Goal: Contribute content: Add original content to the website for others to see

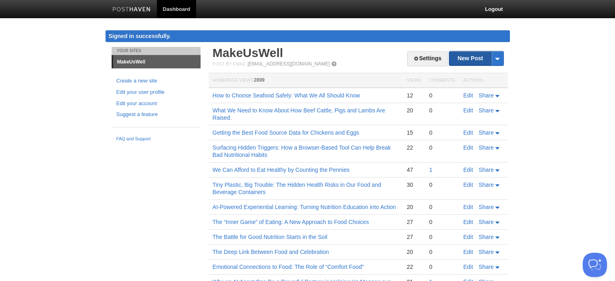
click at [468, 59] on link "New Post" at bounding box center [476, 58] width 54 height 14
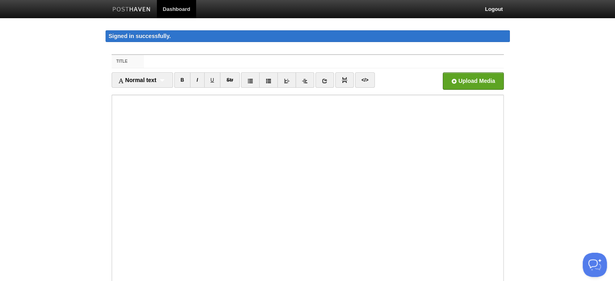
click at [178, 60] on input "Title" at bounding box center [324, 61] width 360 height 13
type input "Food Sensitivities: The Hidden Drivers of Medical Symptoms"
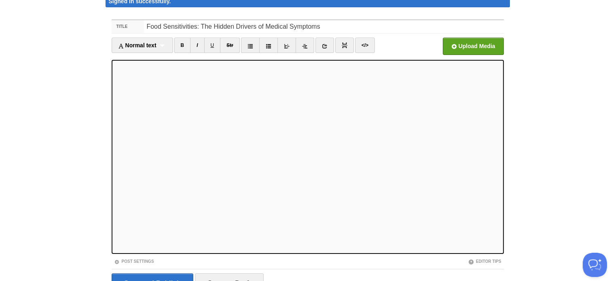
scroll to position [76, 0]
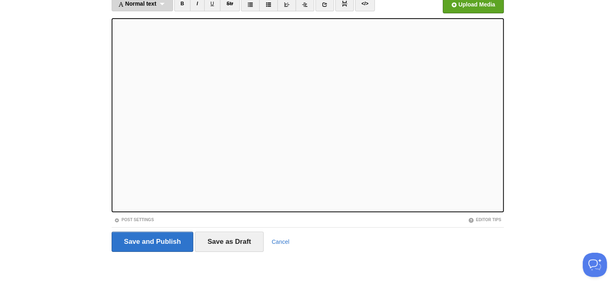
click at [143, 6] on div "Normal text Normal text Heading 1 Heading 2 Heading 3" at bounding box center [142, 3] width 61 height 15
click at [131, 40] on link "Heading 2" at bounding box center [142, 42] width 61 height 12
click at [150, 5] on div "Heading 2 Normal text Heading 1 Heading 2 Heading 3" at bounding box center [137, 3] width 50 height 15
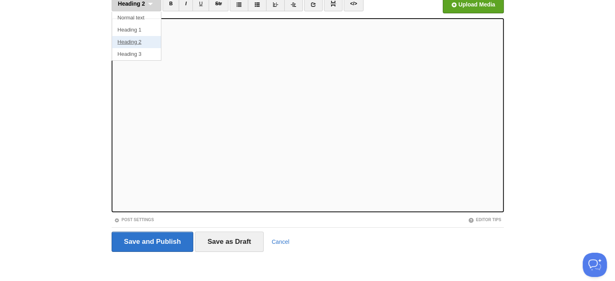
click at [134, 41] on link "Heading 2" at bounding box center [136, 42] width 49 height 12
click at [150, 2] on div "Heading 2 Normal text Heading 1 Heading 2 Heading 3" at bounding box center [137, 3] width 50 height 15
click at [134, 41] on link "Heading 2" at bounding box center [136, 42] width 49 height 12
click at [150, 4] on div "Heading 2 Normal text Heading 1 Heading 2 Heading 3" at bounding box center [137, 3] width 50 height 15
click at [133, 42] on link "Heading 2" at bounding box center [136, 42] width 49 height 12
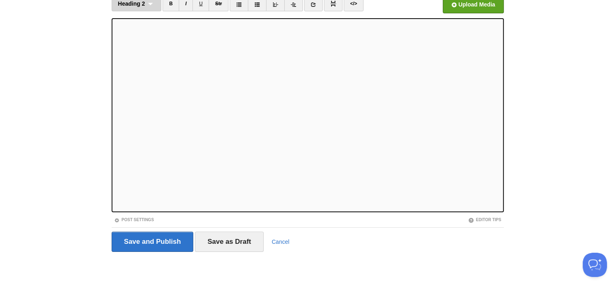
click at [148, 3] on div "Heading 2 Normal text Heading 1 Heading 2 Heading 3" at bounding box center [137, 3] width 50 height 15
click at [137, 42] on link "Heading 2" at bounding box center [136, 42] width 49 height 12
click at [147, 4] on div "Heading 2 Normal text Heading 1 Heading 2 Heading 3" at bounding box center [137, 3] width 50 height 15
click at [136, 41] on link "Heading 2" at bounding box center [136, 42] width 49 height 12
click at [149, 2] on div "Heading 2 Normal text Heading 1 Heading 2 Heading 3" at bounding box center [137, 3] width 50 height 15
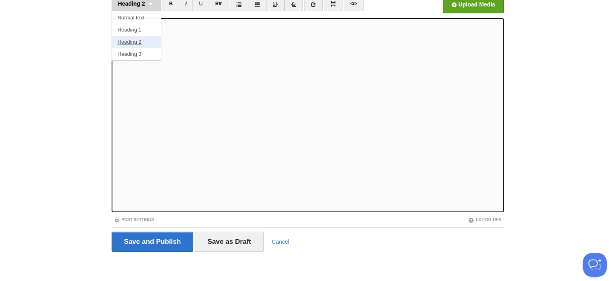
click at [134, 40] on link "Heading 2" at bounding box center [136, 42] width 49 height 12
click at [142, 218] on link "Post Settings" at bounding box center [134, 220] width 40 height 4
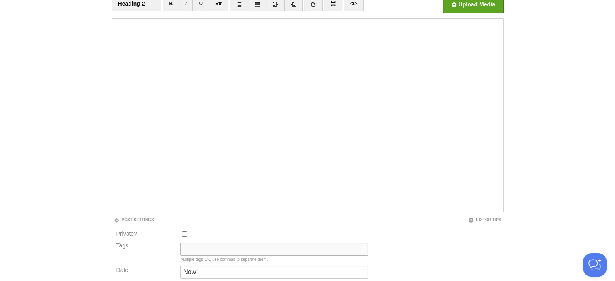
click at [203, 244] on input "Tags" at bounding box center [274, 249] width 188 height 13
type input "Current State"
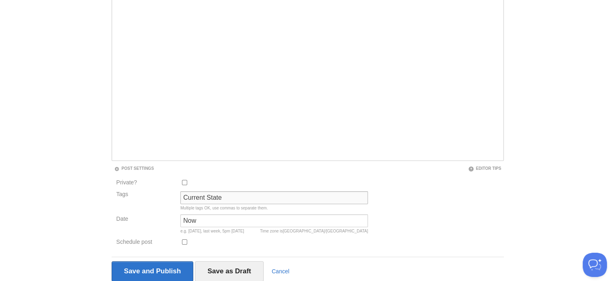
scroll to position [157, 0]
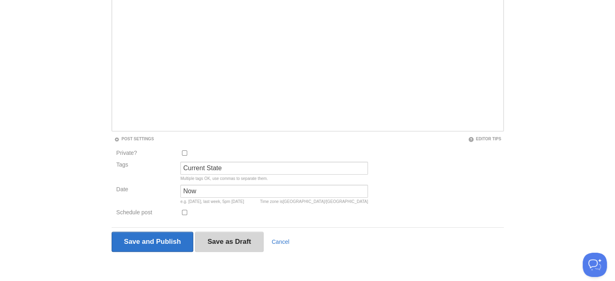
click at [218, 235] on input "Save as Draft" at bounding box center [229, 242] width 69 height 20
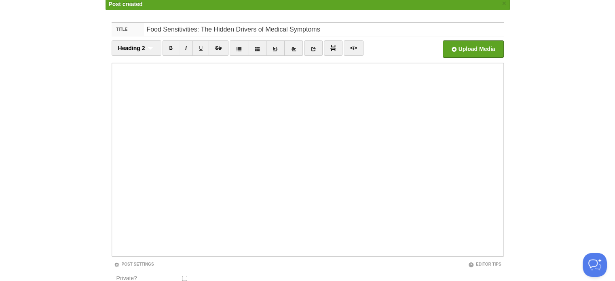
scroll to position [47, 0]
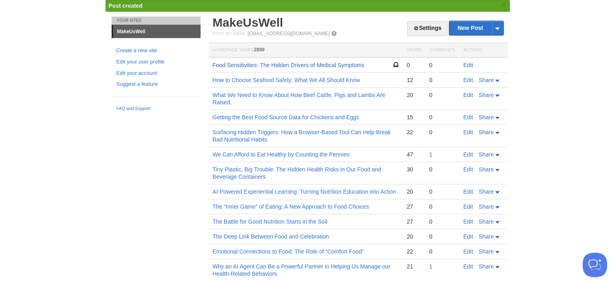
click at [290, 64] on link "Food Sensitivities: The Hidden Drivers of Medical Symptoms" at bounding box center [289, 65] width 152 height 6
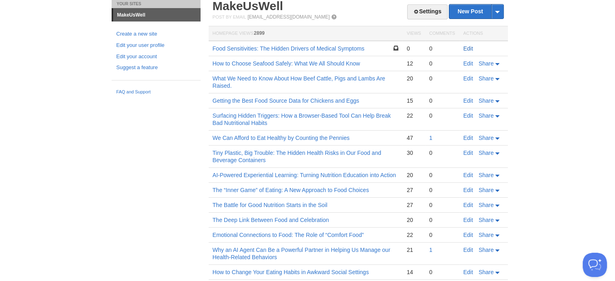
click at [471, 49] on link "Edit" at bounding box center [469, 48] width 10 height 6
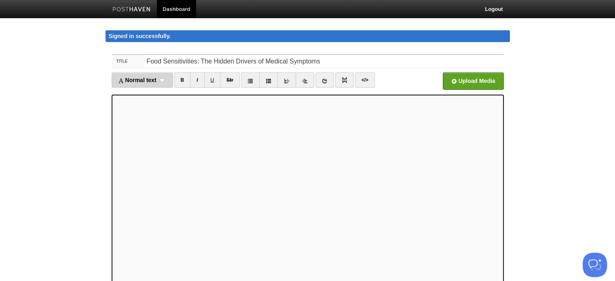
click at [141, 80] on span "Normal text" at bounding box center [137, 80] width 38 height 6
click at [131, 131] on link "Heading 3" at bounding box center [142, 131] width 61 height 12
click at [144, 81] on span "Heading 3" at bounding box center [131, 80] width 27 height 6
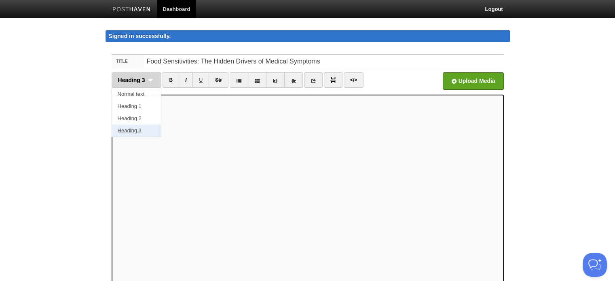
click at [127, 131] on link "Heading 3" at bounding box center [136, 131] width 49 height 12
click at [146, 79] on div "Heading 3 Normal text Heading 1 Heading 2 Heading 3" at bounding box center [137, 79] width 50 height 15
click at [125, 129] on link "Heading 3" at bounding box center [136, 131] width 49 height 12
click at [150, 80] on div "Heading 3 Normal text Heading 1 Heading 2 Heading 3" at bounding box center [137, 79] width 50 height 15
click at [129, 129] on link "Heading 3" at bounding box center [136, 131] width 49 height 12
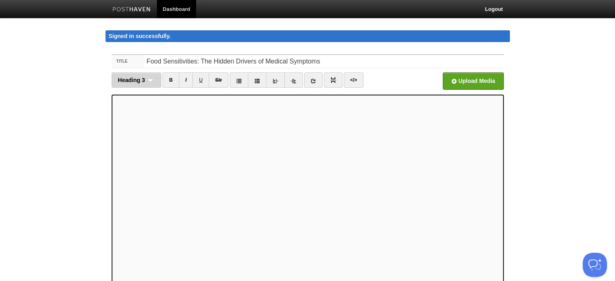
click at [147, 79] on div "Heading 3 Normal text Heading 1 Heading 2 Heading 3" at bounding box center [137, 79] width 50 height 15
click at [128, 128] on link "Heading 3" at bounding box center [136, 131] width 49 height 12
click at [150, 80] on div "Heading 3 Normal text Heading 1 Heading 2 Heading 3" at bounding box center [137, 79] width 50 height 15
click at [133, 129] on link "Heading 3" at bounding box center [136, 131] width 49 height 12
click at [150, 81] on div "Heading 3 Normal text Heading 1 Heading 2 Heading 3" at bounding box center [137, 79] width 50 height 15
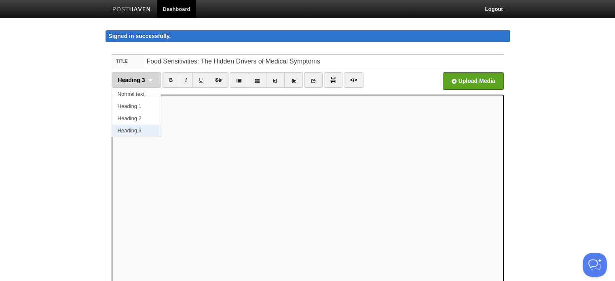
click at [133, 131] on link "Heading 3" at bounding box center [136, 131] width 49 height 12
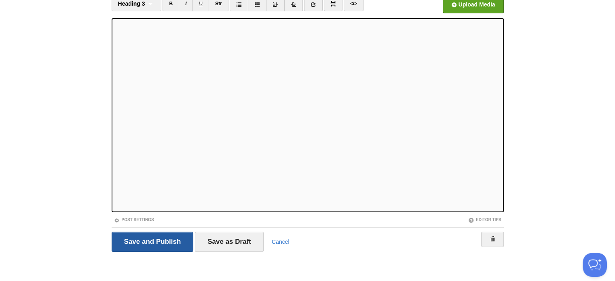
click at [171, 238] on input "Save and Publish" at bounding box center [153, 242] width 82 height 20
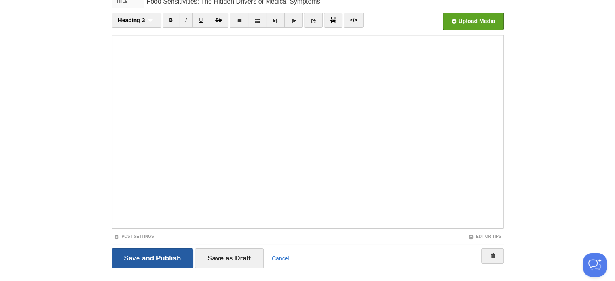
scroll to position [47, 0]
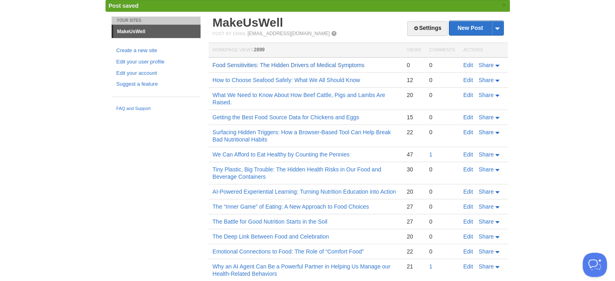
click at [333, 64] on link "Food Sensitivities: The Hidden Drivers of Medical Symptoms" at bounding box center [289, 65] width 152 height 6
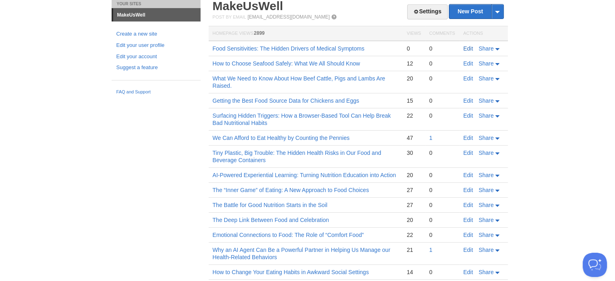
click at [469, 49] on link "Edit" at bounding box center [469, 48] width 10 height 6
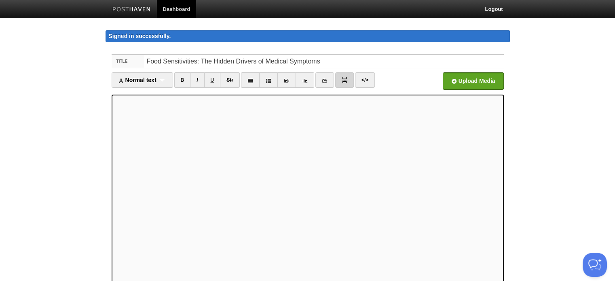
click at [343, 80] on img at bounding box center [345, 80] width 6 height 6
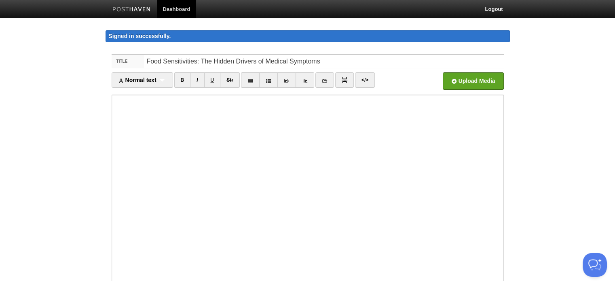
click at [576, 168] on body "Dashboard Logout Signed in successfully. Signed in successfully. × Post created…" at bounding box center [307, 179] width 615 height 359
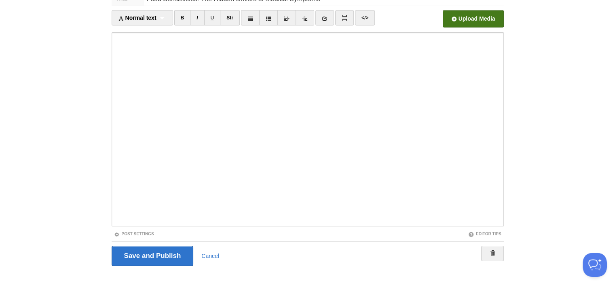
scroll to position [76, 0]
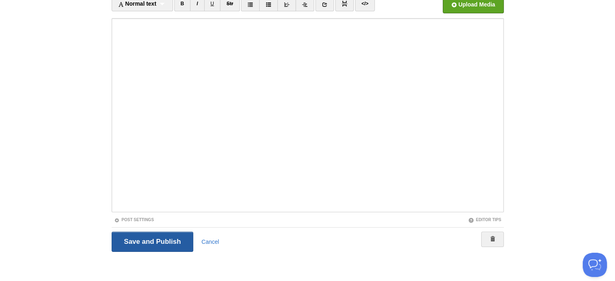
click at [149, 239] on input "Save and Publish" at bounding box center [153, 242] width 82 height 20
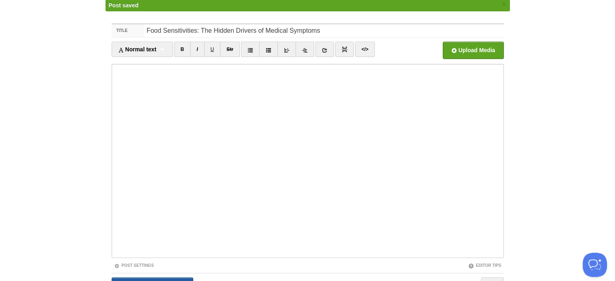
scroll to position [47, 0]
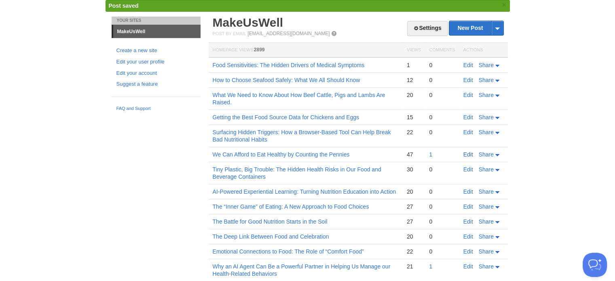
click at [469, 152] on link "Edit" at bounding box center [469, 154] width 10 height 6
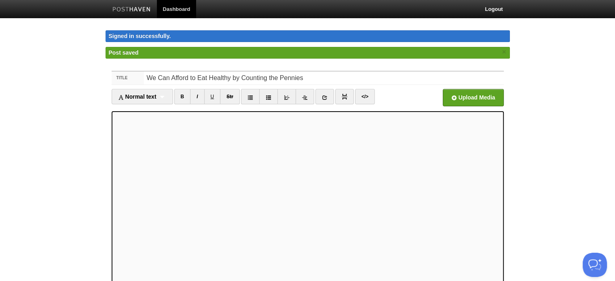
type textarea "<l9> Ip Dolorsi A. Consecte | AdipIsCing Elitseddoe,&temp;</i3><u><la></e><d>Ma…"
click at [362, 97] on link "</>" at bounding box center [365, 96] width 20 height 15
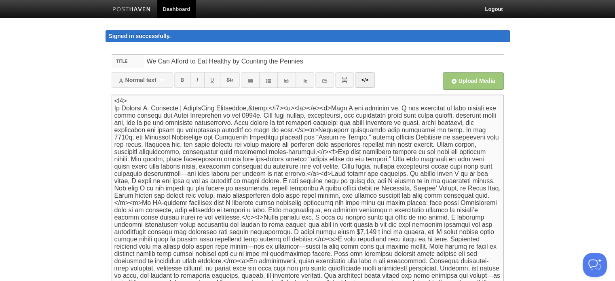
drag, startPoint x: 113, startPoint y: 116, endPoint x: 321, endPoint y: 109, distance: 208.0
click at [321, 109] on textarea at bounding box center [308, 192] width 392 height 194
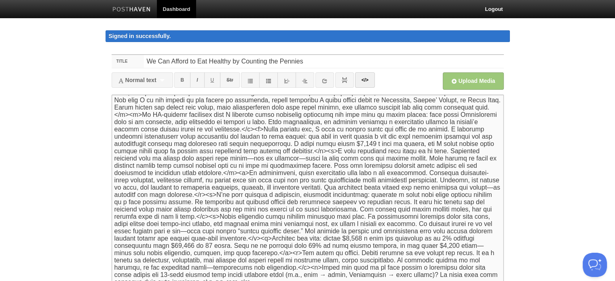
scroll to position [81, 0]
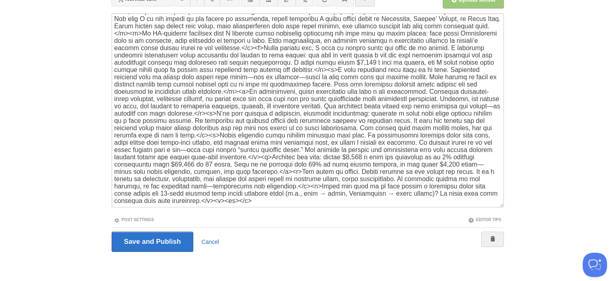
click at [210, 239] on link "Cancel" at bounding box center [210, 242] width 18 height 6
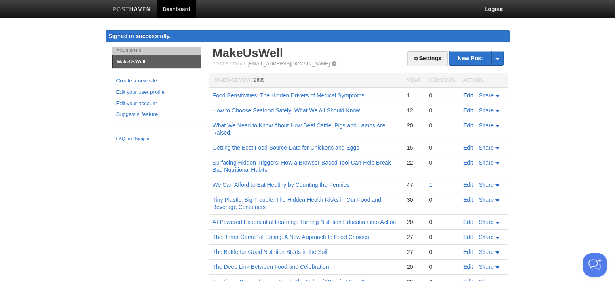
click at [468, 95] on link "Edit" at bounding box center [469, 95] width 10 height 6
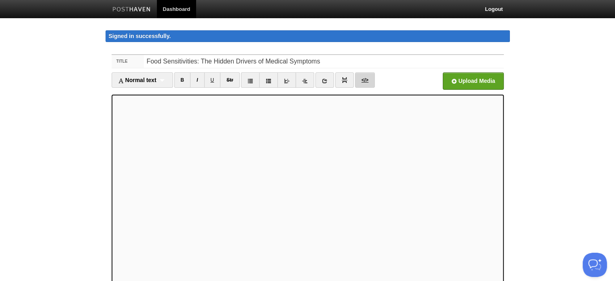
click at [363, 78] on link "</>" at bounding box center [365, 79] width 20 height 15
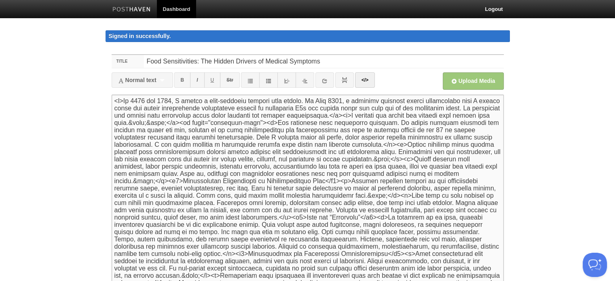
paste textarea "<h5> By [PERSON_NAME] | MakeUsWell Newsletter,&nbsp;</h5><p><br></p>"
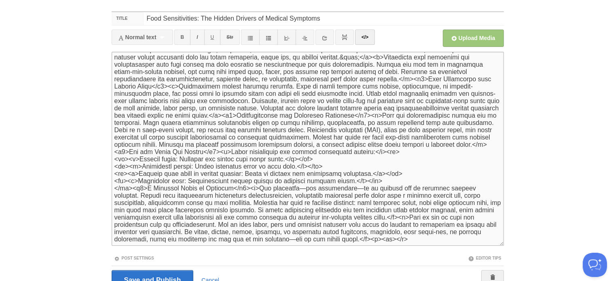
scroll to position [81, 0]
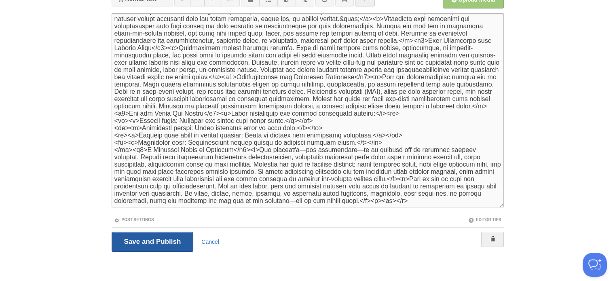
type textarea "<h5> By [PERSON_NAME] | MakeUsWell Newsletter,&nbsp;</h5><p><br></p><p>In [DATE…"
click at [154, 240] on input "Save and Publish" at bounding box center [153, 242] width 82 height 20
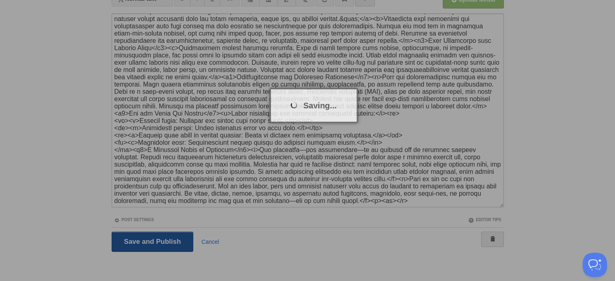
scroll to position [47, 0]
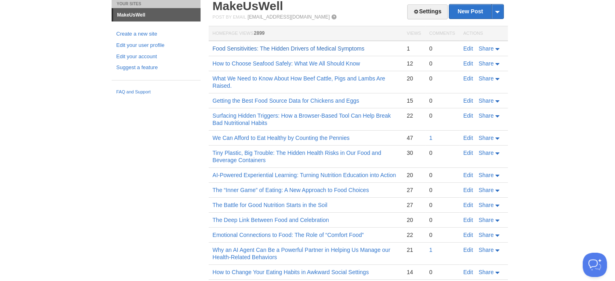
click at [348, 49] on link "Food Sensitivities: The Hidden Drivers of Medical Symptoms" at bounding box center [289, 48] width 152 height 6
